Goal: Navigation & Orientation: Understand site structure

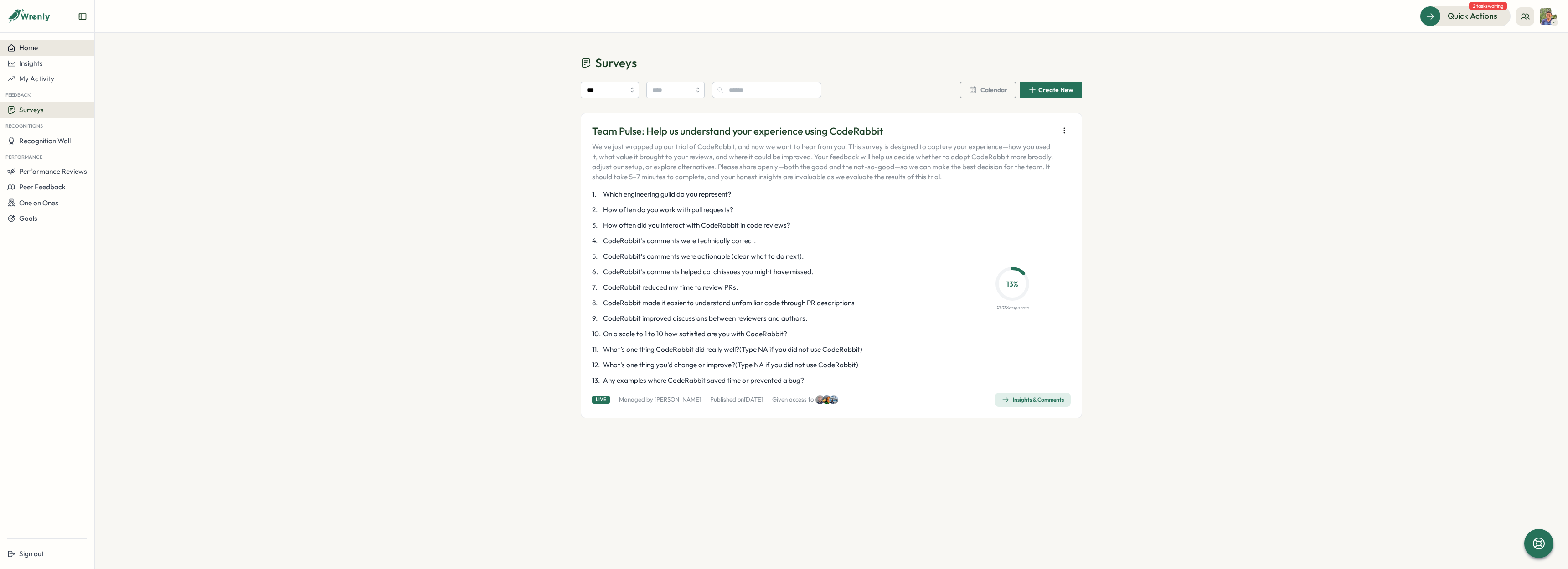
click at [35, 50] on span "Home" at bounding box center [28, 48] width 19 height 9
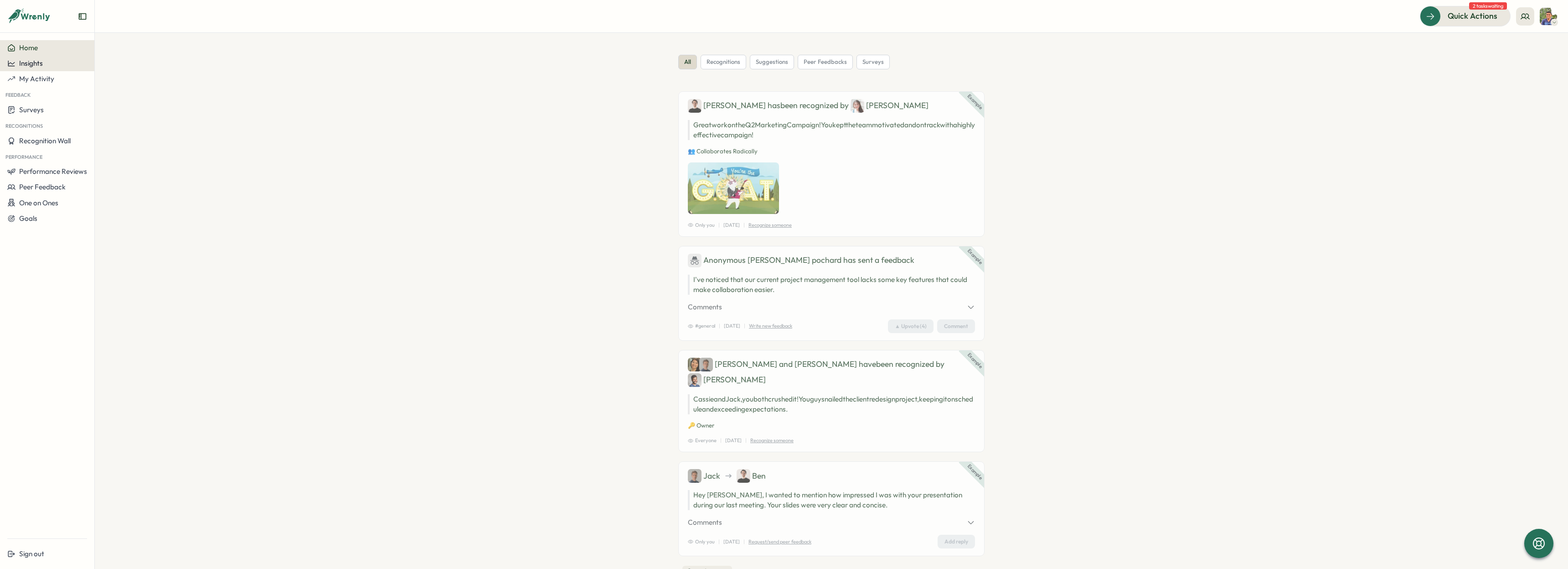
click at [39, 64] on span "Insights" at bounding box center [31, 63] width 24 height 9
click at [130, 51] on div "Surveys" at bounding box center [129, 46] width 72 height 17
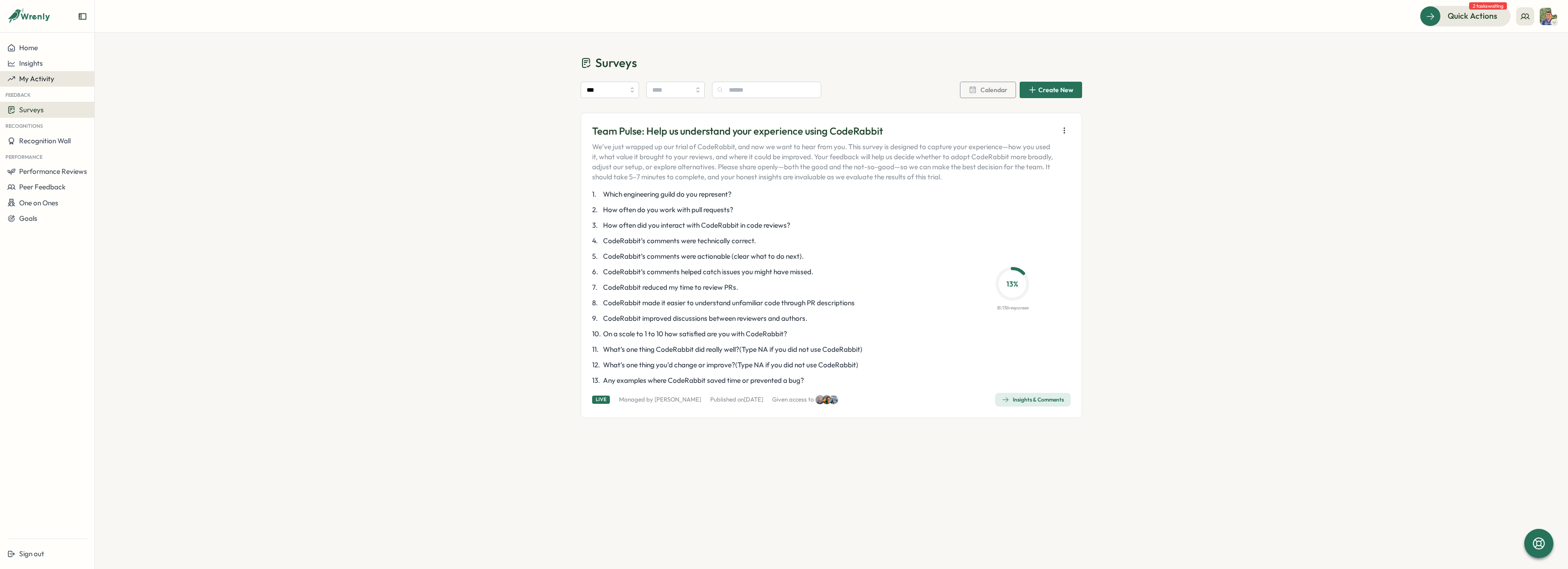
click at [40, 79] on span "My Activity" at bounding box center [36, 78] width 35 height 9
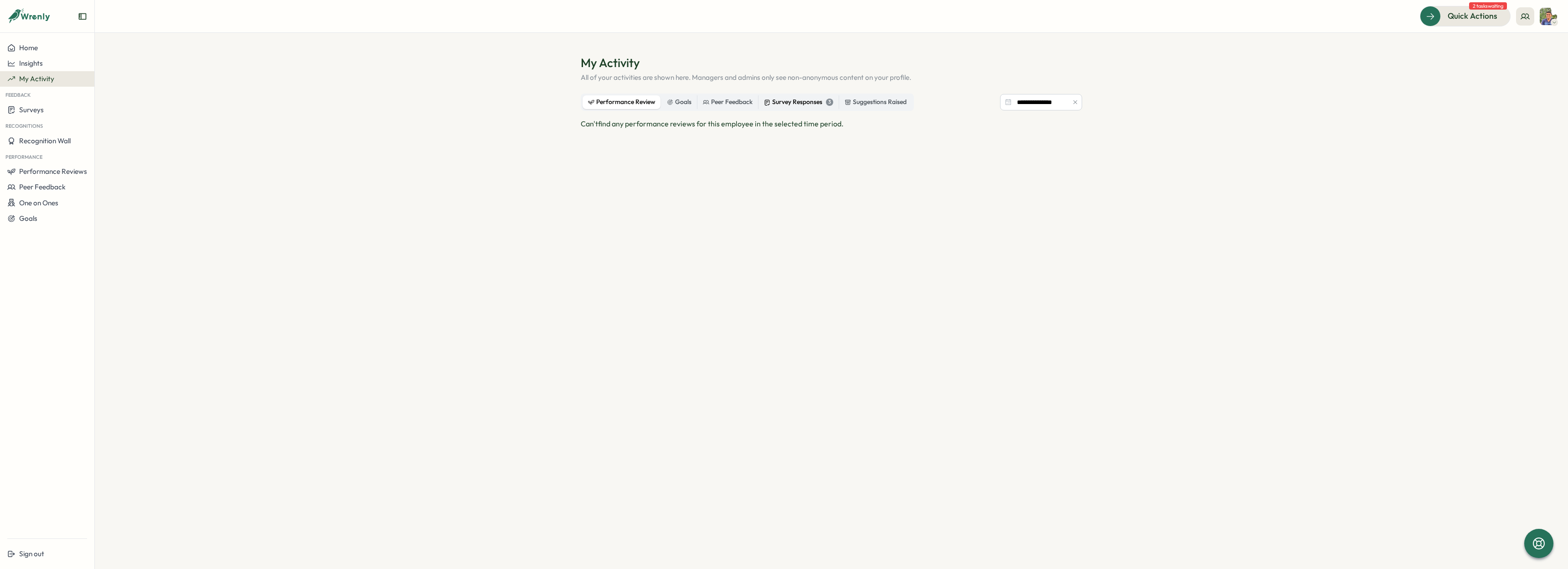
click at [778, 102] on div "Survey Responses 3" at bounding box center [798, 102] width 69 height 10
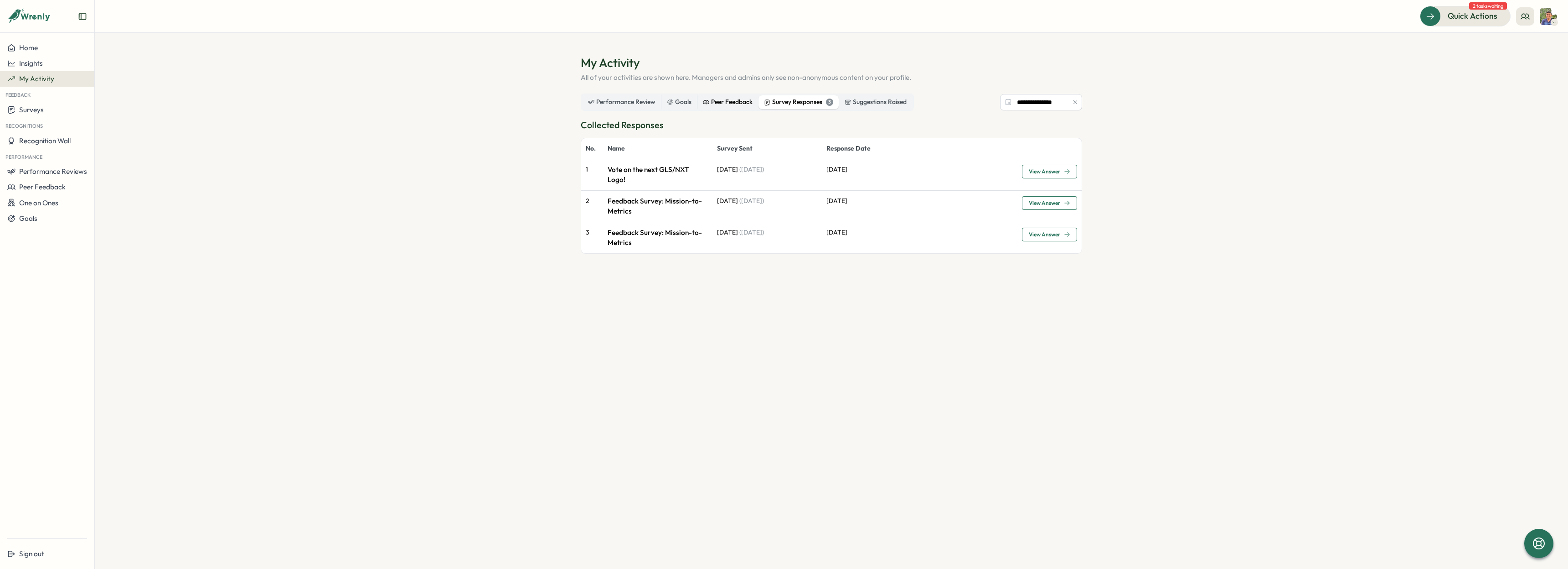
click at [723, 101] on div "Peer Feedback" at bounding box center [727, 102] width 50 height 10
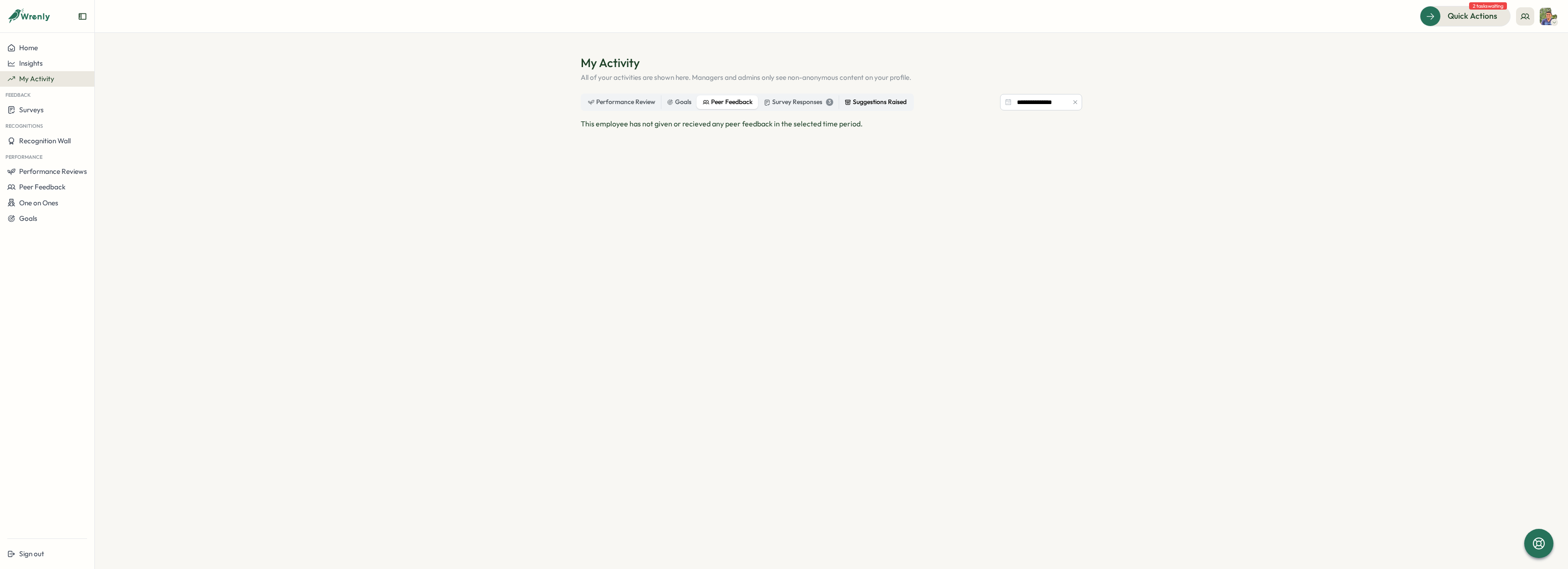
click at [901, 102] on div "Suggestions Raised" at bounding box center [876, 102] width 62 height 10
click at [673, 100] on div "Goals" at bounding box center [679, 102] width 25 height 10
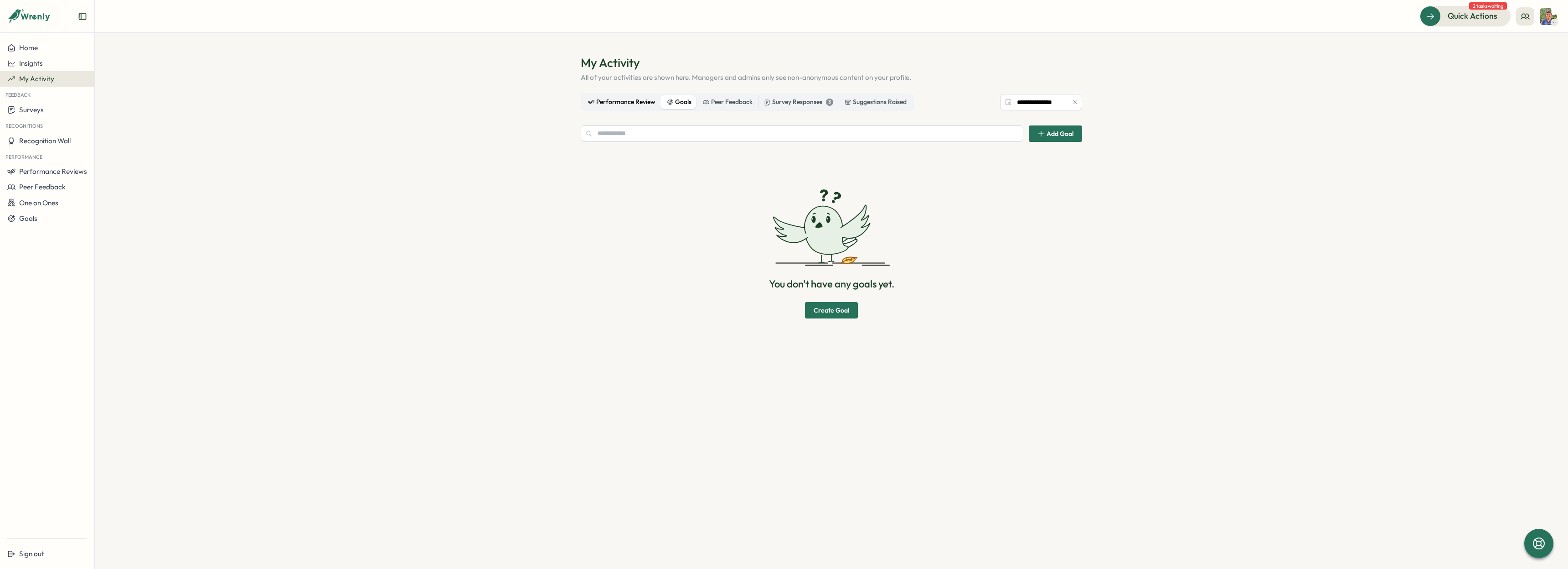
click at [626, 102] on div "Performance Review" at bounding box center [622, 102] width 67 height 10
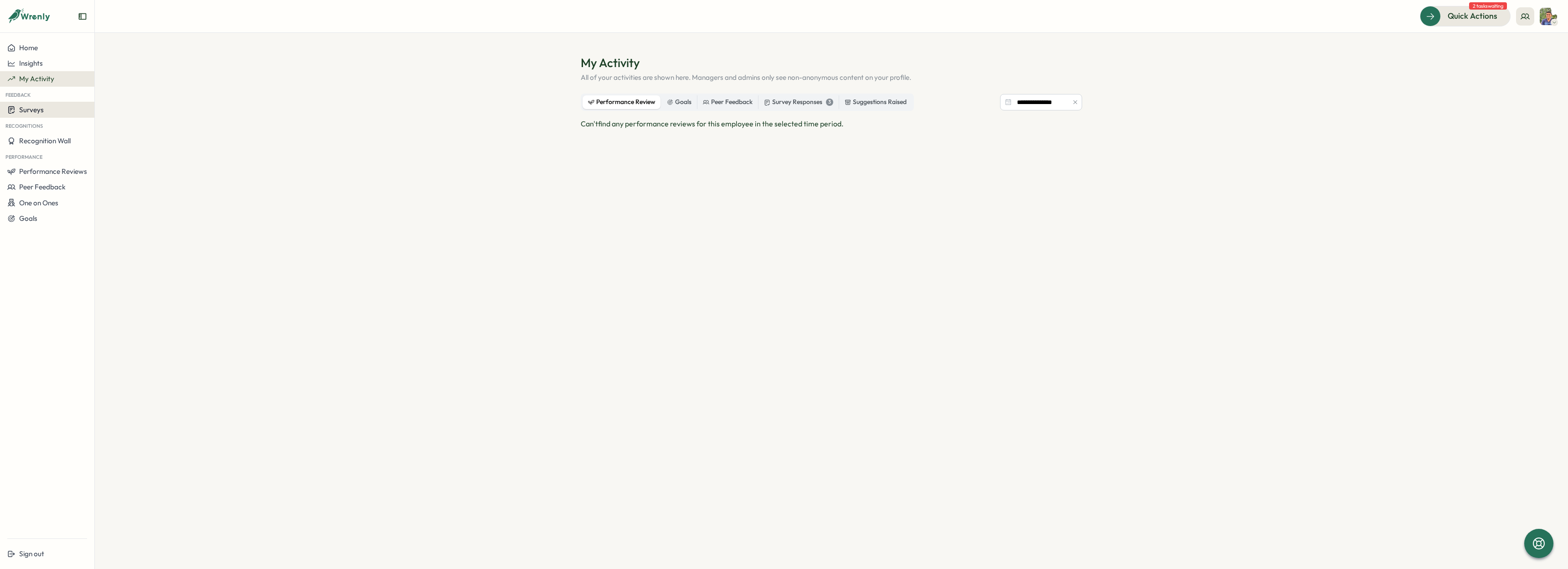
click at [22, 109] on span "Surveys" at bounding box center [31, 110] width 25 height 9
click at [92, 99] on div "Insights Create New Survey" at bounding box center [131, 110] width 91 height 47
click at [107, 99] on div "Insights" at bounding box center [131, 101] width 68 height 10
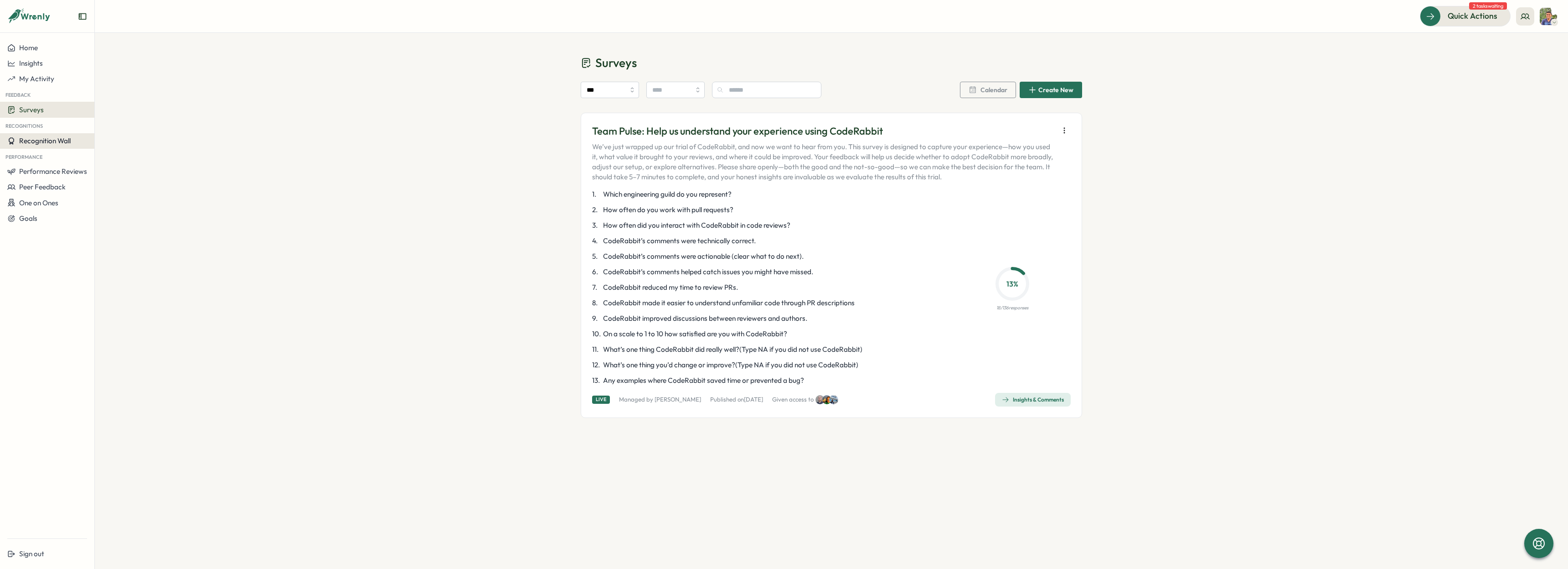
click at [23, 138] on span "Recognition Wall" at bounding box center [45, 140] width 51 height 9
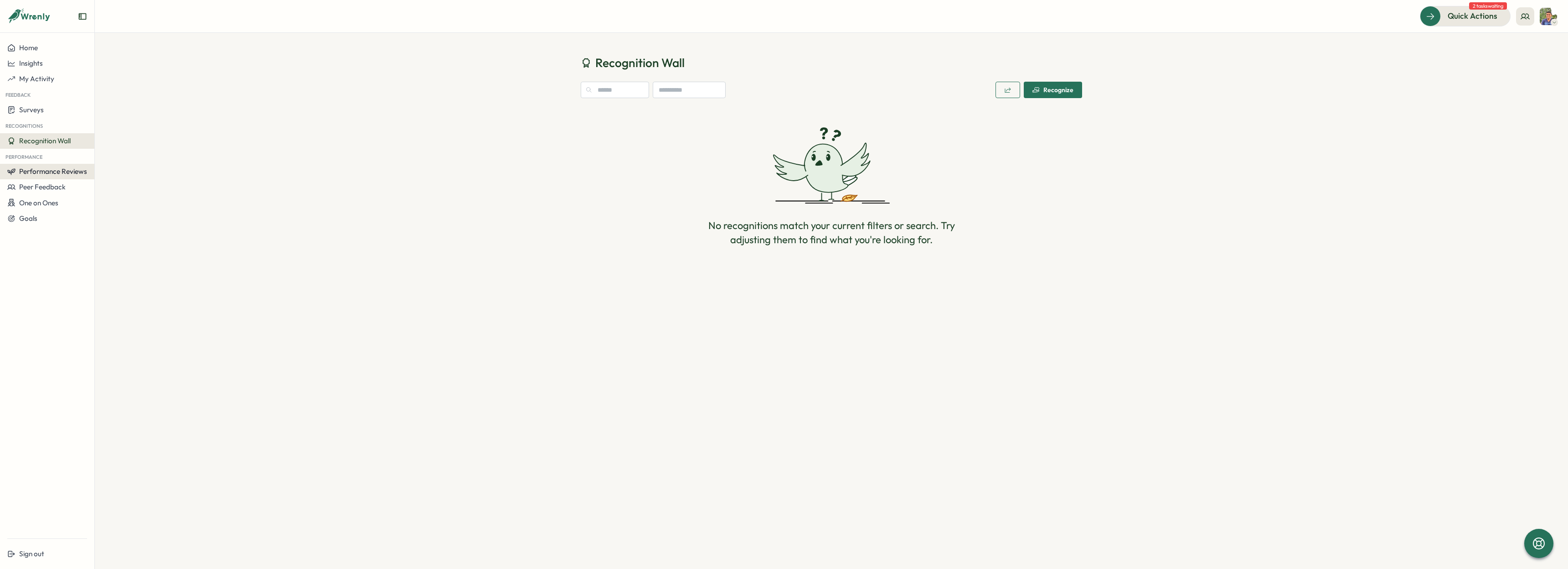
click at [45, 170] on span "Performance Reviews" at bounding box center [53, 171] width 68 height 9
click at [114, 161] on div "Reviews" at bounding box center [110, 162] width 26 height 10
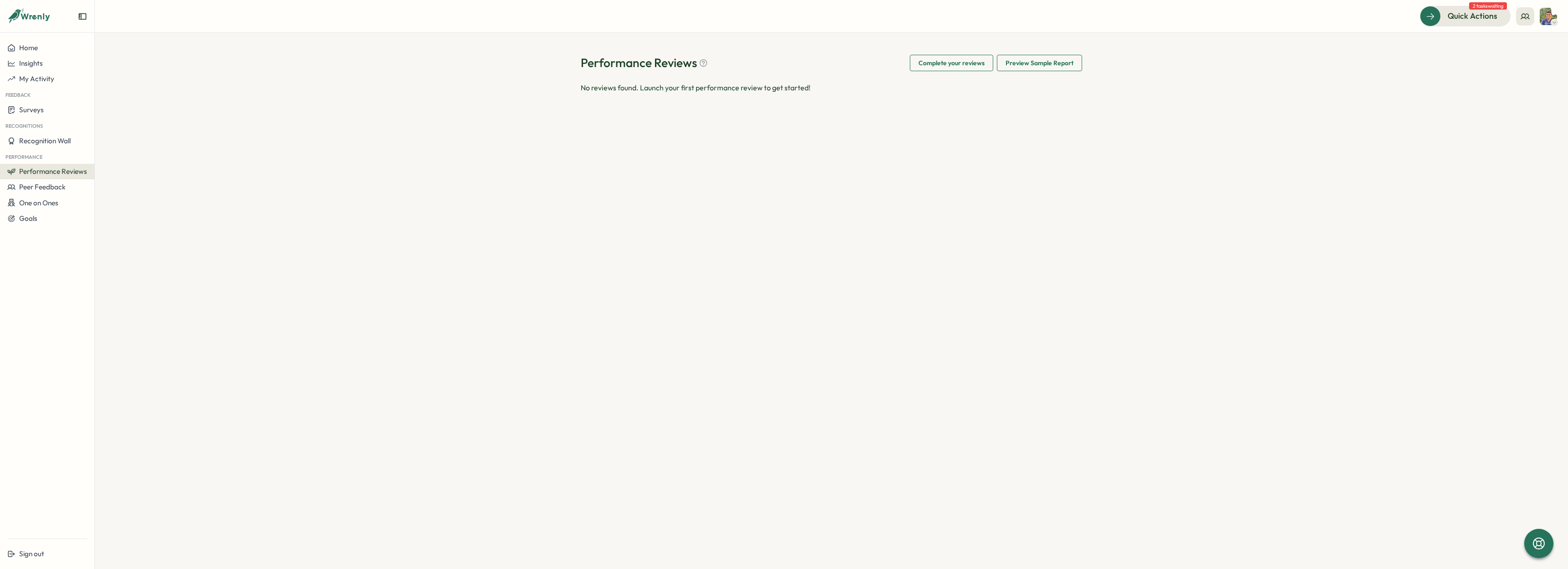
click at [45, 174] on span "Performance Reviews" at bounding box center [53, 171] width 68 height 9
click at [104, 179] on div "Insights" at bounding box center [110, 180] width 26 height 10
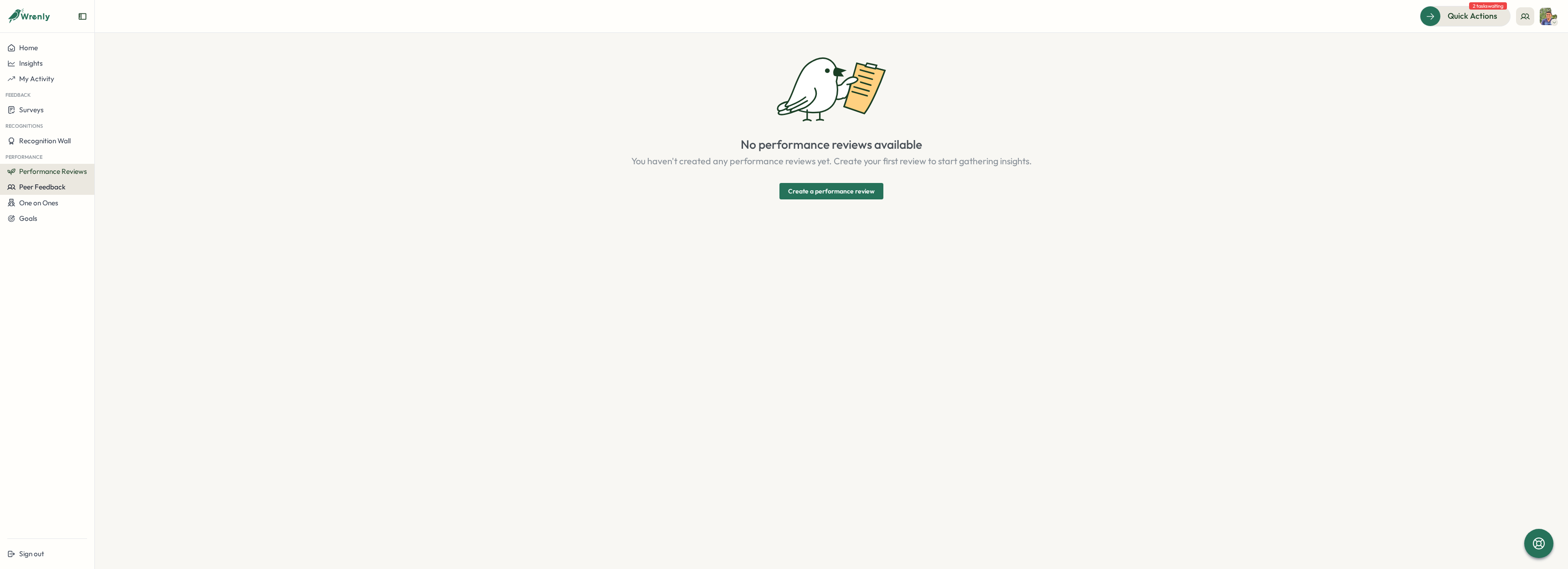
click at [58, 186] on span "Peer Feedback" at bounding box center [42, 187] width 47 height 9
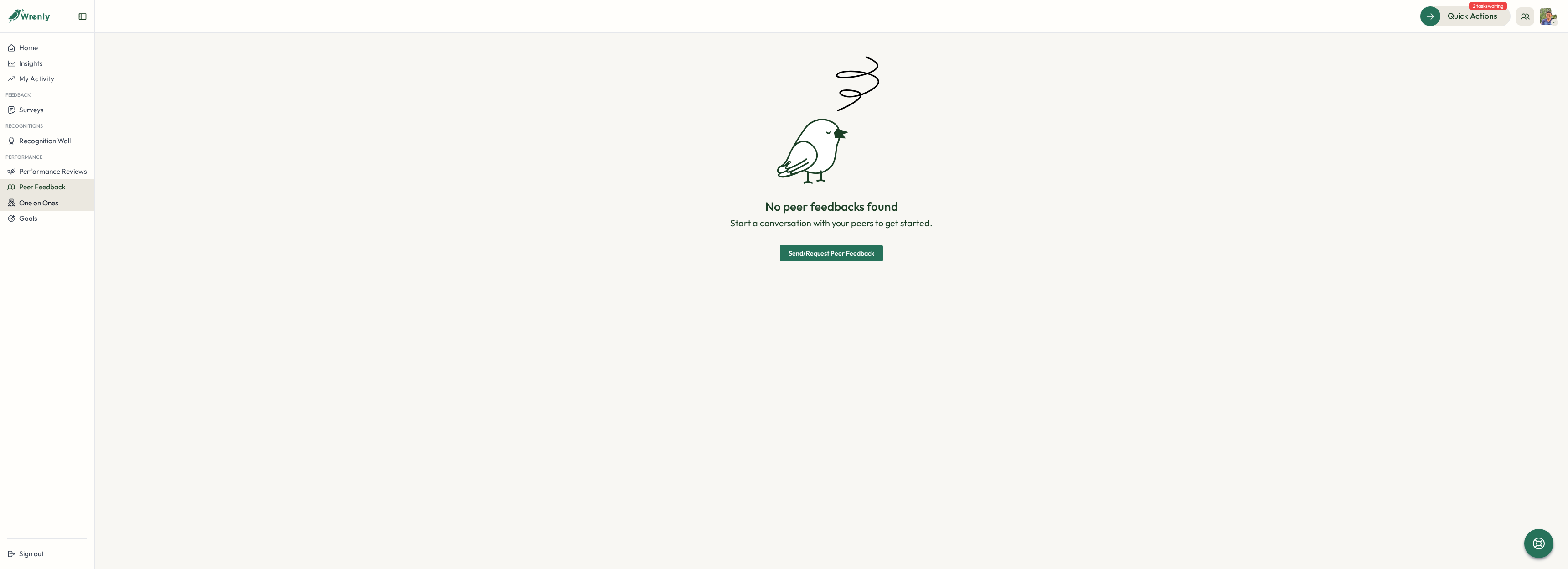
click at [60, 200] on div "One on Ones" at bounding box center [47, 203] width 80 height 9
click at [105, 188] on div "Meetings" at bounding box center [129, 185] width 64 height 10
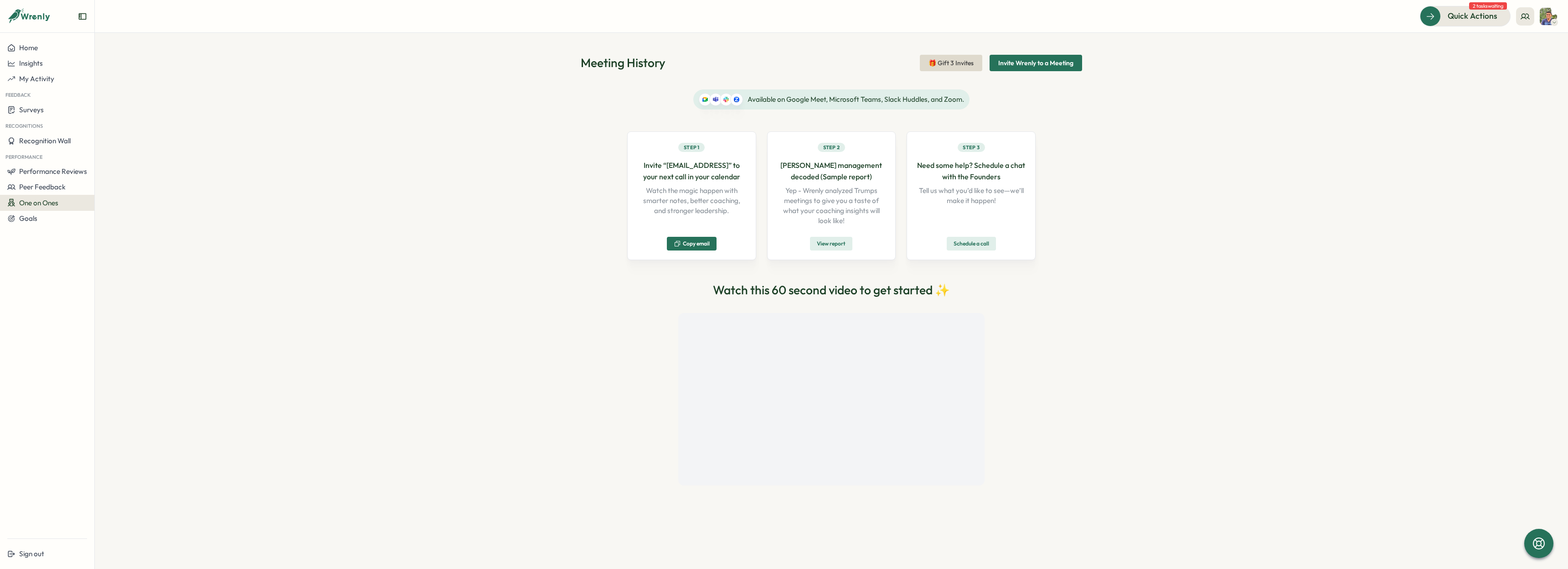
click at [62, 200] on div "One on Ones" at bounding box center [47, 203] width 80 height 9
click at [126, 206] on div "Pre-Meeting Surveys" at bounding box center [129, 202] width 64 height 10
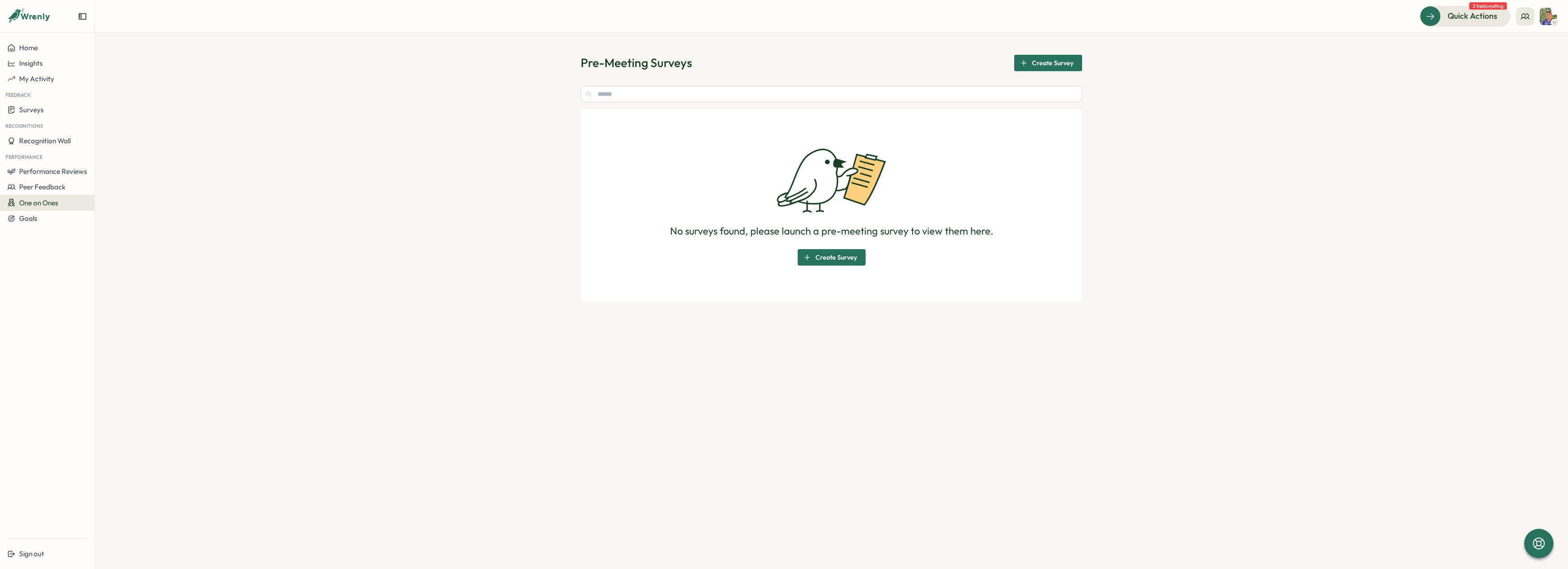
click at [66, 206] on div "One on Ones" at bounding box center [47, 203] width 80 height 9
click at [112, 224] on div "Reflections" at bounding box center [129, 220] width 64 height 10
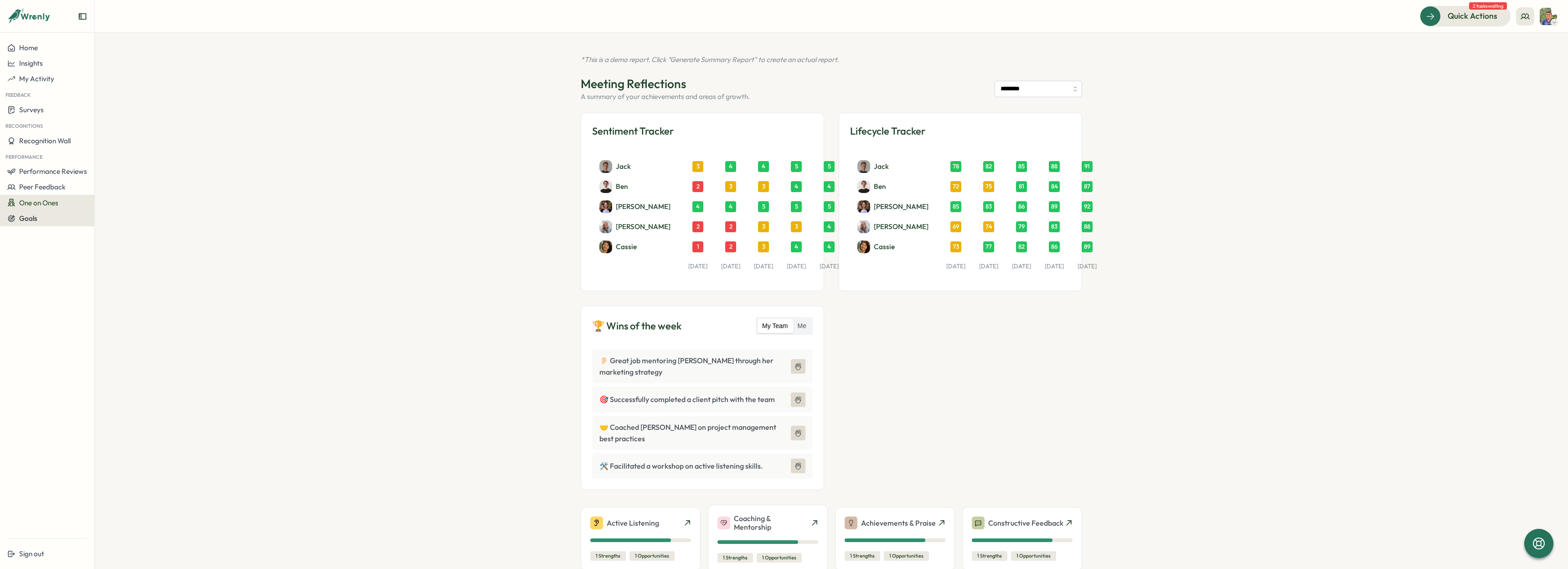
click at [44, 215] on div "Goals" at bounding box center [47, 218] width 80 height 8
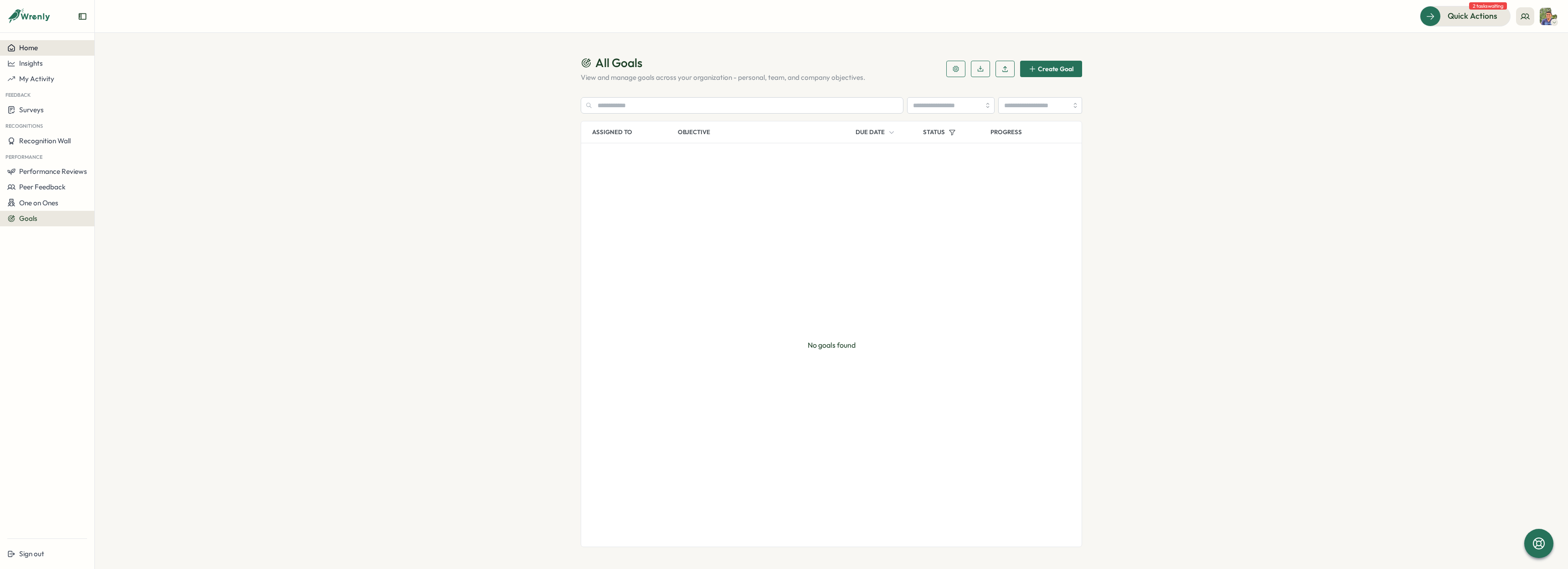
click at [26, 51] on span "Home" at bounding box center [28, 48] width 19 height 9
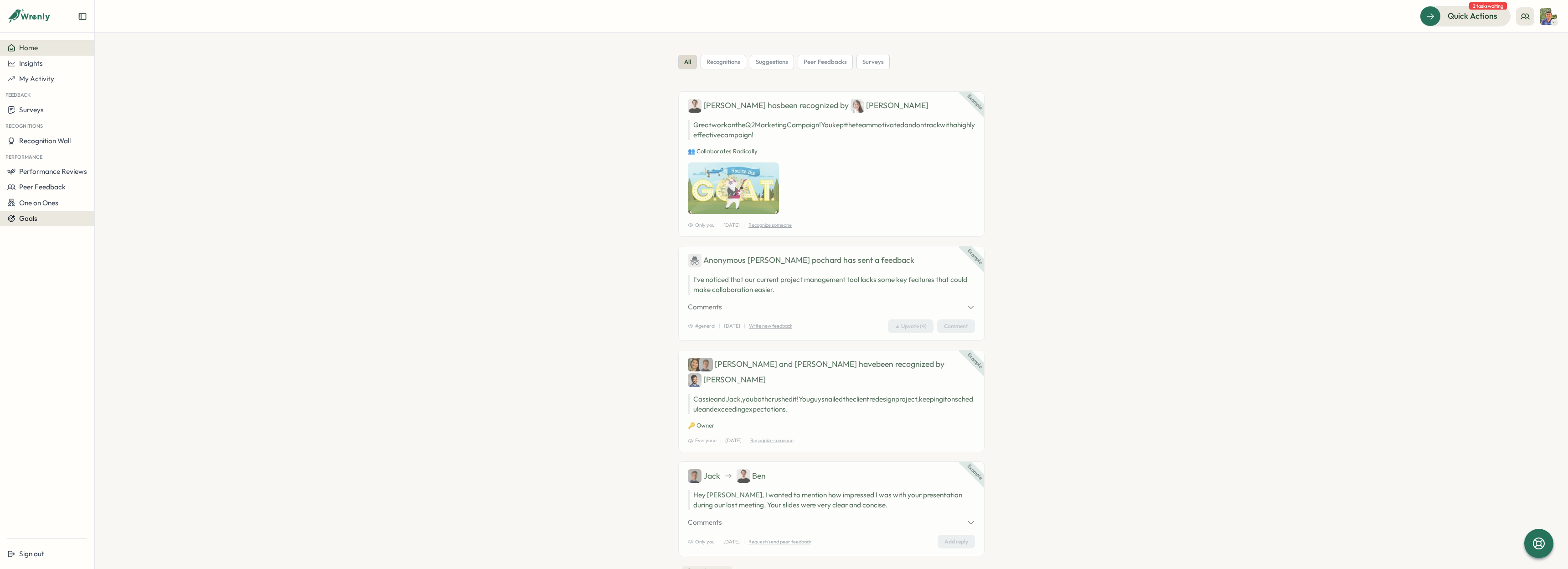
click at [35, 218] on span "Goals" at bounding box center [28, 218] width 18 height 9
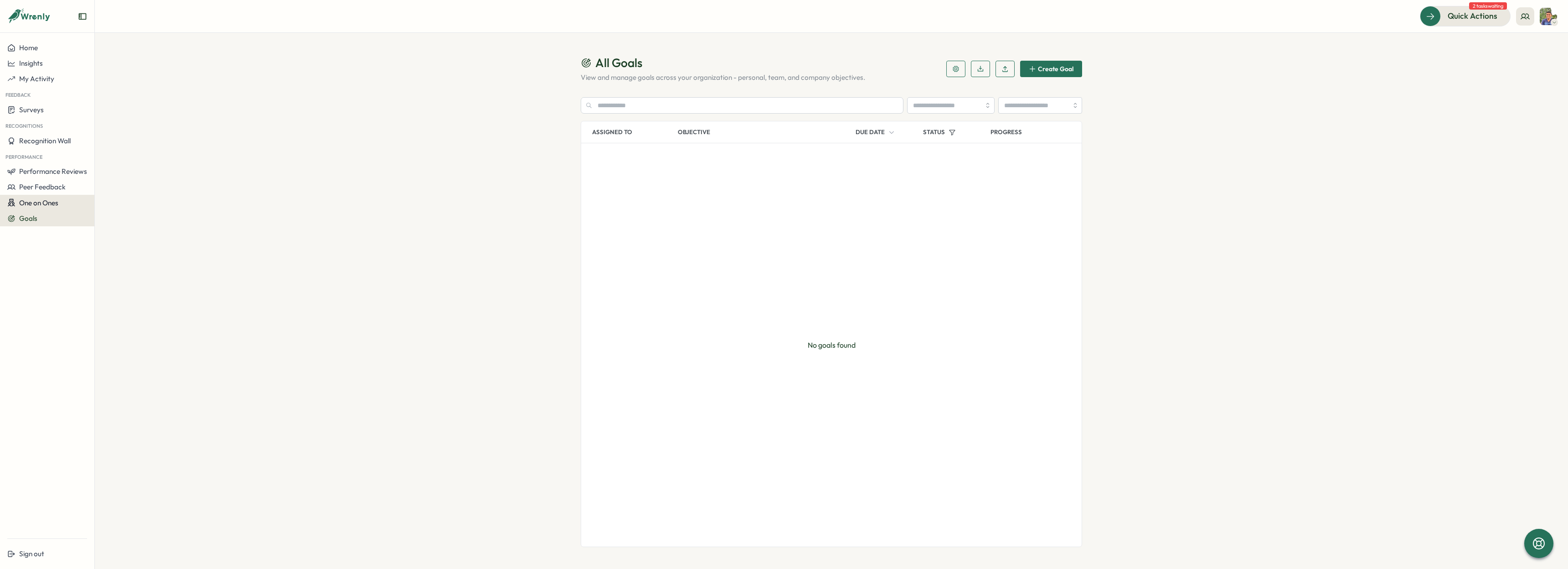
click at [37, 204] on span "One on Ones" at bounding box center [39, 203] width 39 height 9
click at [101, 189] on div "Meetings" at bounding box center [129, 185] width 64 height 10
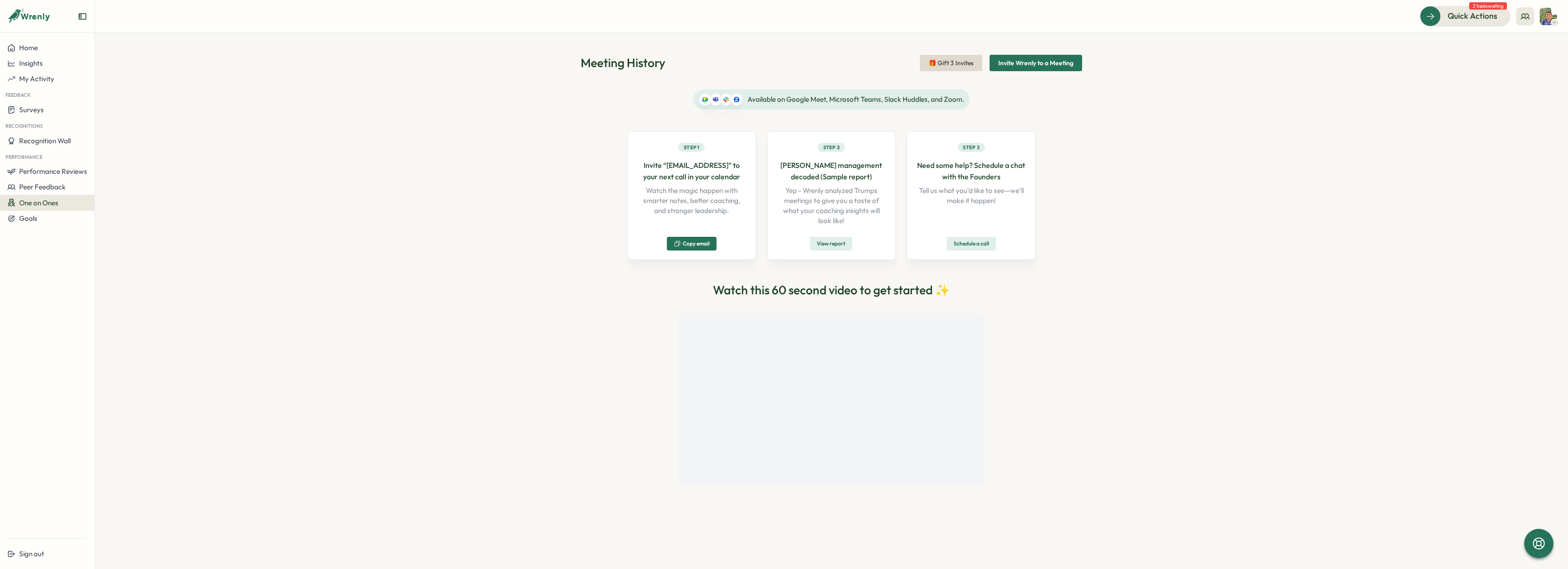
click at [37, 201] on span "One on Ones" at bounding box center [39, 203] width 39 height 9
click at [146, 202] on div "Pre-Meeting Surveys" at bounding box center [129, 202] width 64 height 10
